Goal: Transaction & Acquisition: Purchase product/service

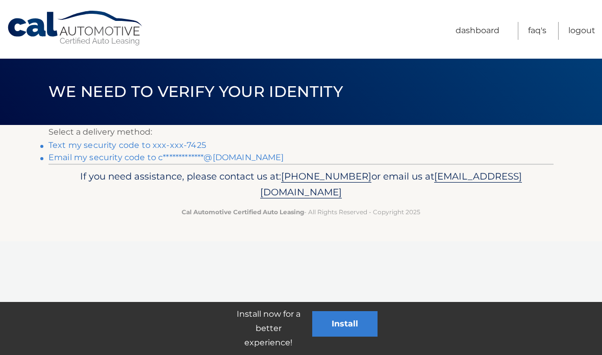
click at [108, 143] on link "Text my security code to xxx-xxx-7425" at bounding box center [127, 145] width 158 height 10
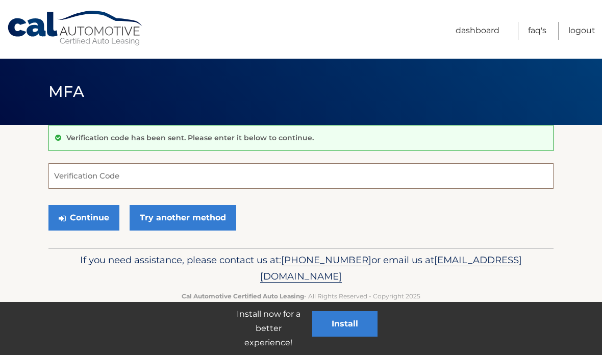
click at [80, 179] on input "Verification Code" at bounding box center [300, 176] width 505 height 26
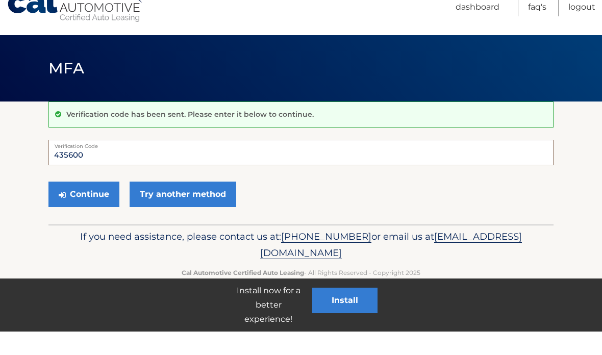
type input "435600"
click at [69, 205] on button "Continue" at bounding box center [83, 218] width 71 height 26
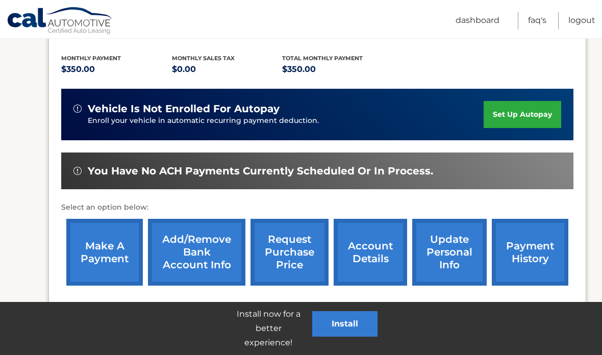
scroll to position [210, 0]
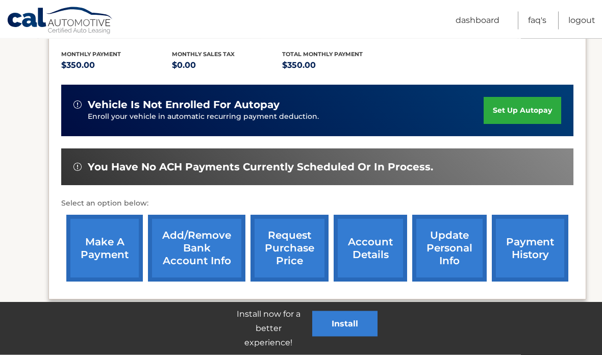
click at [92, 255] on link "make a payment" at bounding box center [104, 248] width 77 height 67
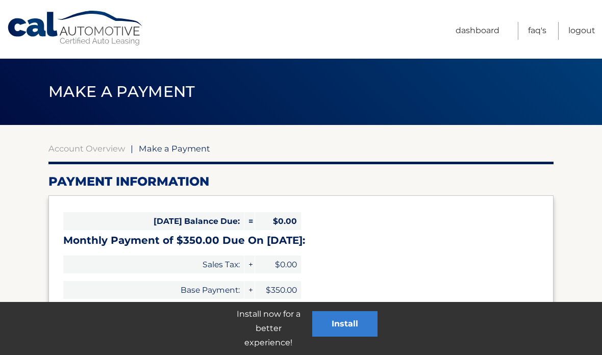
select select "YmU2ZDBmYTktNzhjYy00MDI1LWExZTctZGQzMjFmMGYwZDI3"
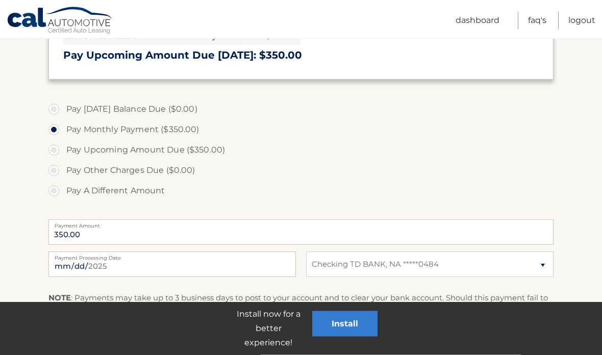
scroll to position [254, 0]
click at [53, 149] on label "Pay Upcoming Amount Due ($350.00)" at bounding box center [300, 150] width 505 height 20
click at [53, 149] on input "Pay Upcoming Amount Due ($350.00)" at bounding box center [58, 148] width 10 height 16
radio input "true"
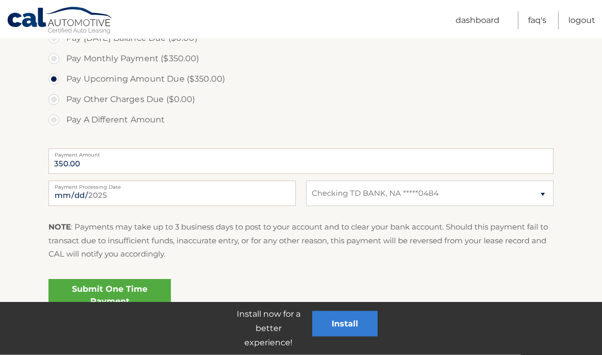
scroll to position [331, 0]
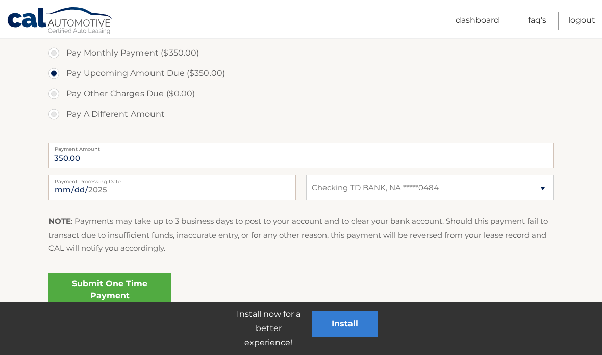
click at [92, 294] on link "Submit One Time Payment" at bounding box center [109, 290] width 122 height 33
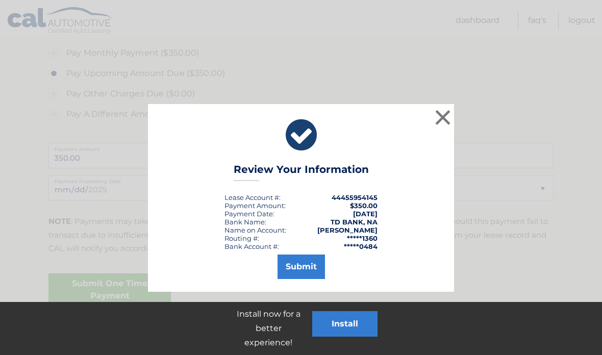
click at [311, 266] on button "Submit" at bounding box center [301, 267] width 47 height 24
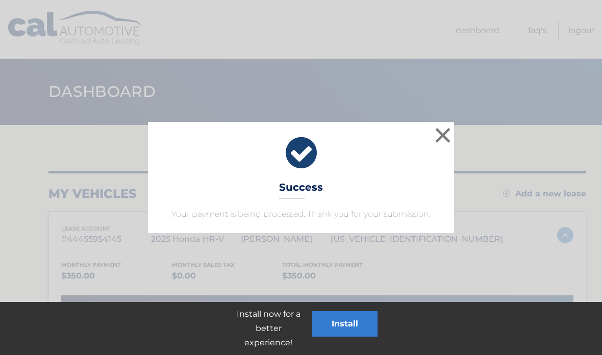
click at [448, 133] on button "×" at bounding box center [443, 135] width 20 height 20
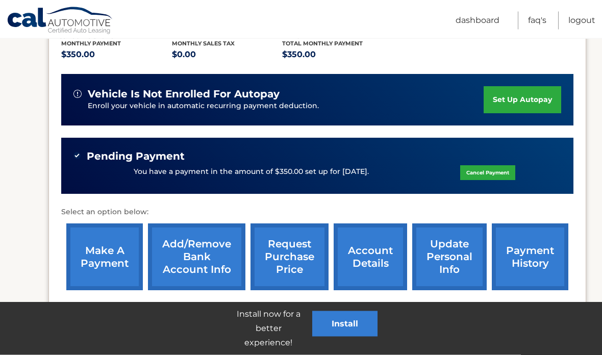
scroll to position [230, 0]
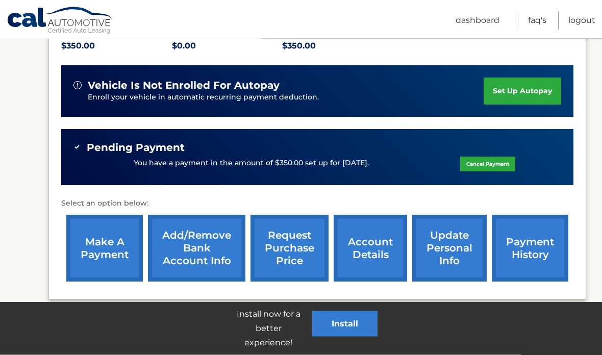
click at [535, 255] on link "payment history" at bounding box center [530, 248] width 77 height 67
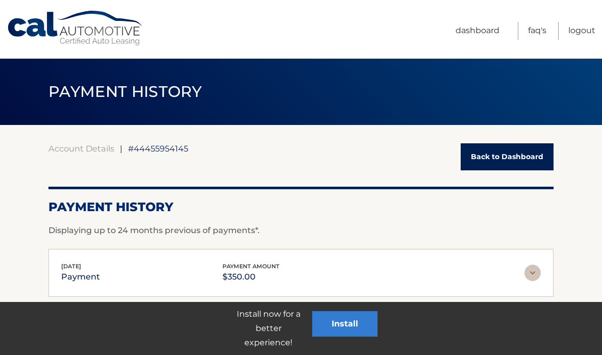
click at [534, 163] on link "Back to Dashboard" at bounding box center [507, 156] width 93 height 27
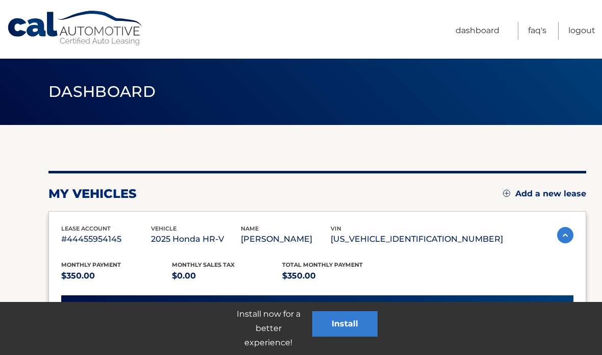
click at [584, 37] on link "Logout" at bounding box center [582, 31] width 27 height 18
